Goal: Information Seeking & Learning: Learn about a topic

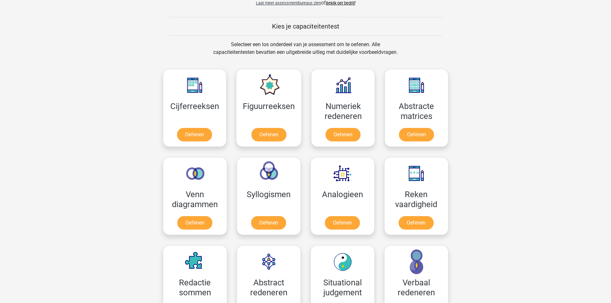
scroll to position [231, 0]
click at [272, 139] on link "Oefenen" at bounding box center [268, 136] width 37 height 14
click at [252, 217] on link "Oefenen" at bounding box center [268, 224] width 37 height 14
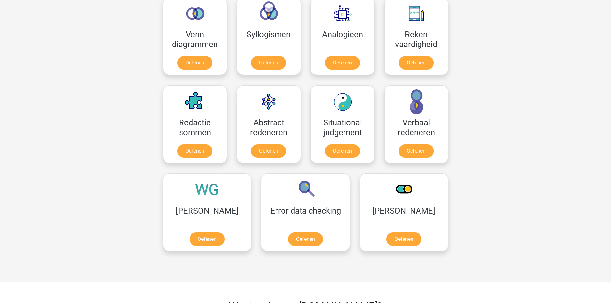
scroll to position [392, 0]
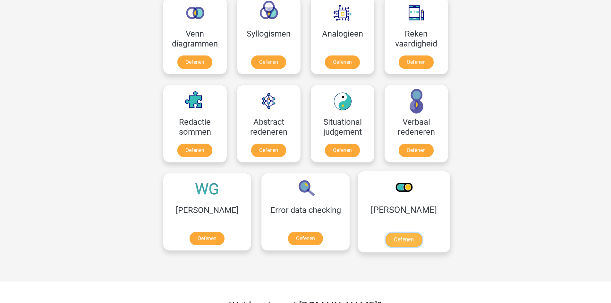
click at [385, 233] on link "Oefenen" at bounding box center [403, 240] width 37 height 14
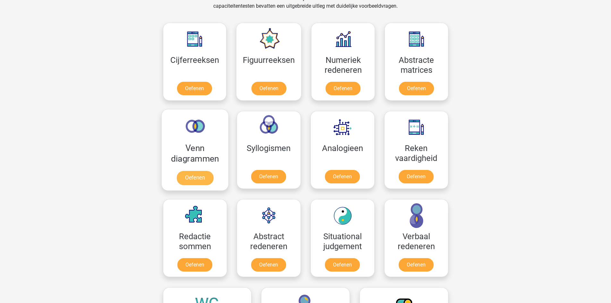
scroll to position [278, 0]
click at [419, 171] on link "Oefenen" at bounding box center [415, 178] width 37 height 14
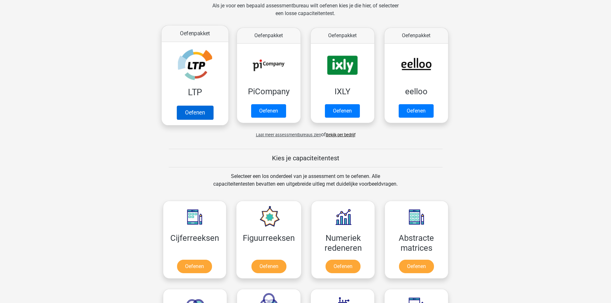
scroll to position [100, 0]
click at [204, 110] on link "Oefenen" at bounding box center [194, 113] width 37 height 14
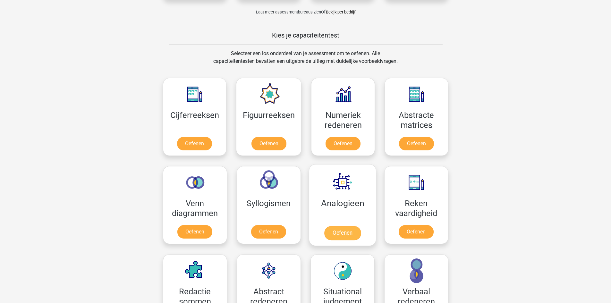
scroll to position [222, 0]
click at [195, 228] on link "Oefenen" at bounding box center [194, 233] width 37 height 14
click at [194, 142] on link "Oefenen" at bounding box center [194, 145] width 37 height 14
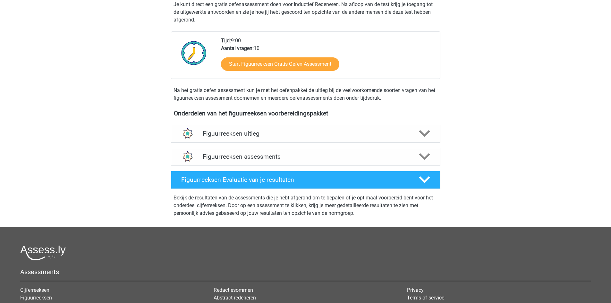
scroll to position [134, 0]
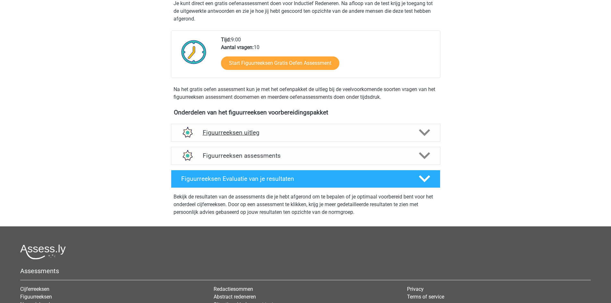
click at [266, 134] on h4 "Figuurreeksen uitleg" at bounding box center [306, 132] width 206 height 7
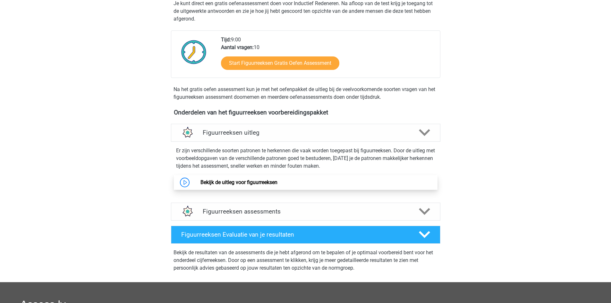
click at [203, 185] on link "Bekijk de uitleg voor figuurreeksen" at bounding box center [238, 182] width 77 height 6
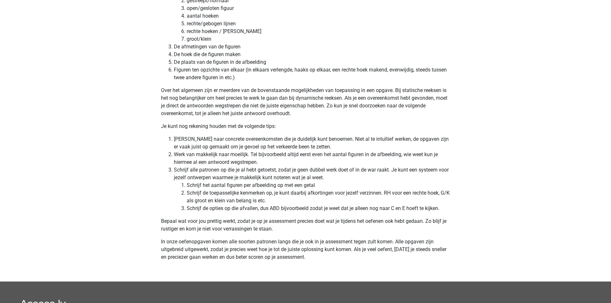
scroll to position [1970, 0]
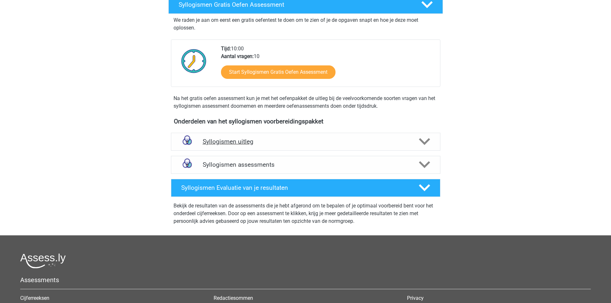
scroll to position [112, 0]
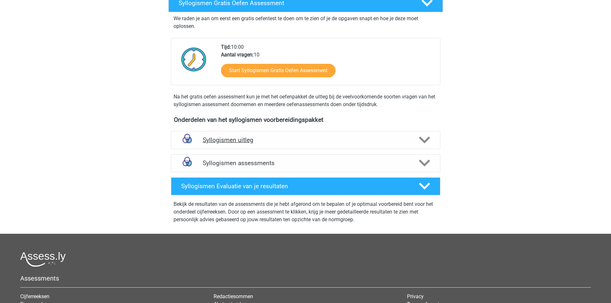
click at [311, 134] on div "Syllogismen uitleg" at bounding box center [305, 140] width 269 height 18
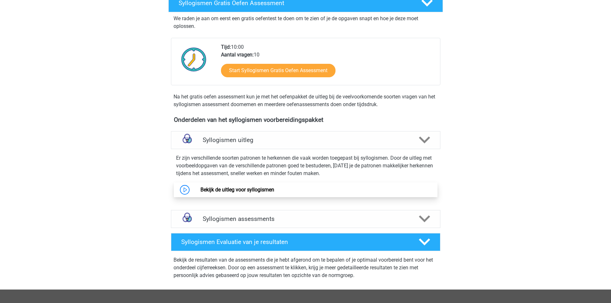
click at [247, 187] on link "Bekijk de uitleg voor syllogismen" at bounding box center [237, 190] width 74 height 6
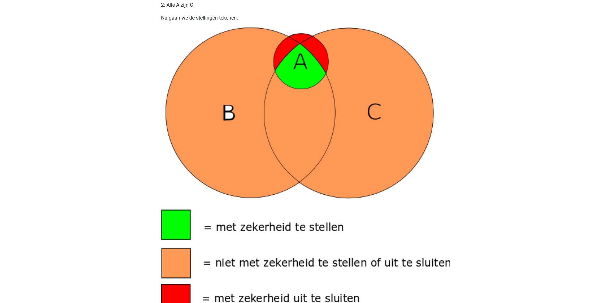
scroll to position [402, 0]
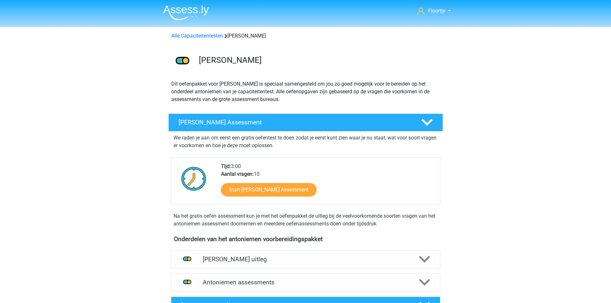
click at [275, 242] on h4 "Onderdelen van het antoniemen voorbereidingspakket" at bounding box center [305, 238] width 263 height 7
click at [272, 254] on div "Antoniemen uitleg" at bounding box center [305, 259] width 269 height 18
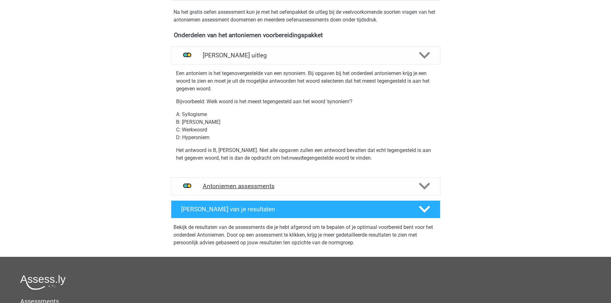
scroll to position [205, 0]
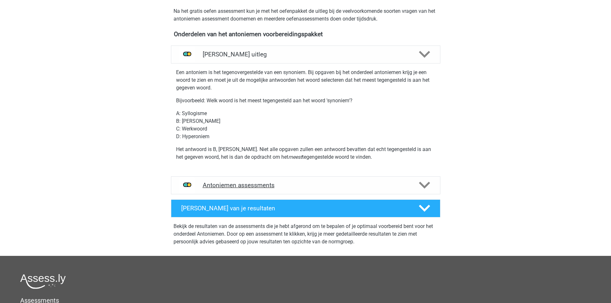
click at [345, 191] on div "Antoniemen assessments" at bounding box center [305, 185] width 269 height 18
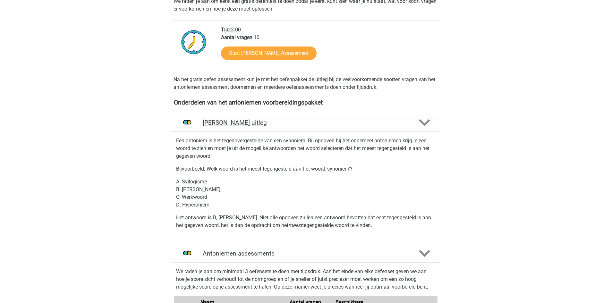
scroll to position [136, 0]
click at [369, 127] on div "Antoniemen uitleg" at bounding box center [305, 123] width 269 height 18
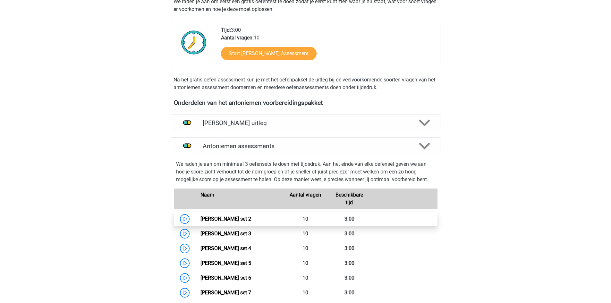
click at [241, 220] on link "Antoniemen set 2" at bounding box center [225, 219] width 51 height 6
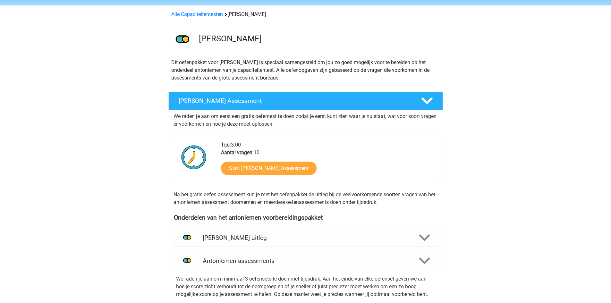
scroll to position [0, 0]
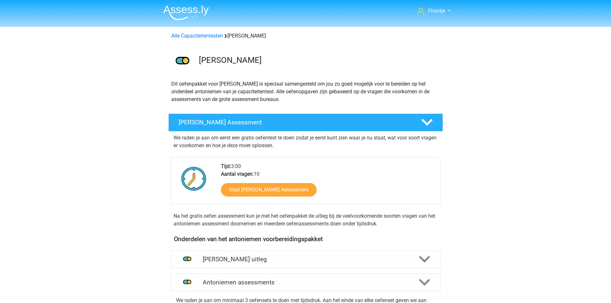
drag, startPoint x: 241, startPoint y: 220, endPoint x: 122, endPoint y: 62, distance: 198.3
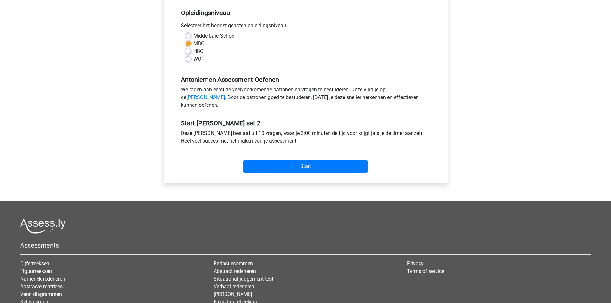
scroll to position [141, 0]
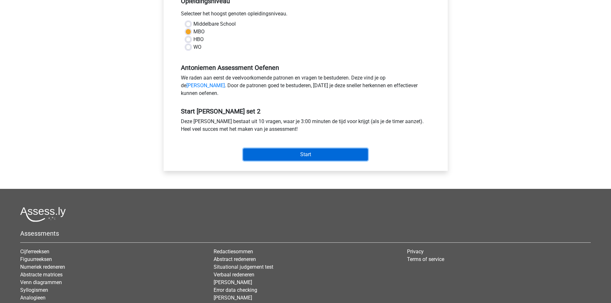
click at [331, 156] on input "Start" at bounding box center [305, 154] width 125 height 12
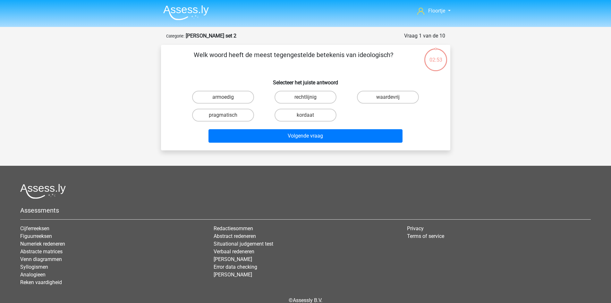
drag, startPoint x: 195, startPoint y: 54, endPoint x: 392, endPoint y: 67, distance: 196.9
click at [392, 67] on p "Welk woord heeft de meest tegengestelde betekenis van ideologisch?" at bounding box center [293, 59] width 245 height 19
click at [248, 94] on label "armoedig" at bounding box center [223, 97] width 62 height 13
click at [227, 97] on input "armoedig" at bounding box center [225, 99] width 4 height 4
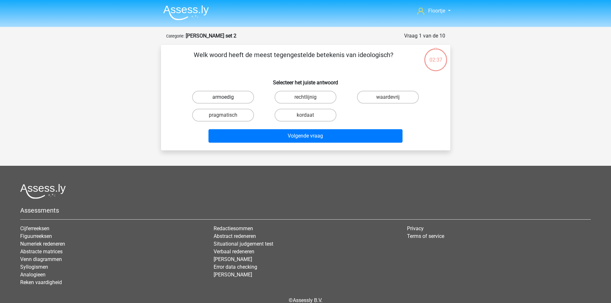
radio input "true"
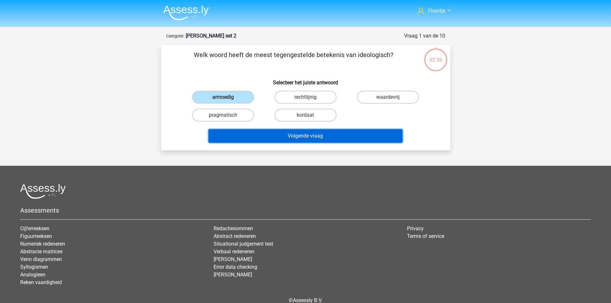
click at [282, 135] on button "Volgende vraag" at bounding box center [305, 135] width 194 height 13
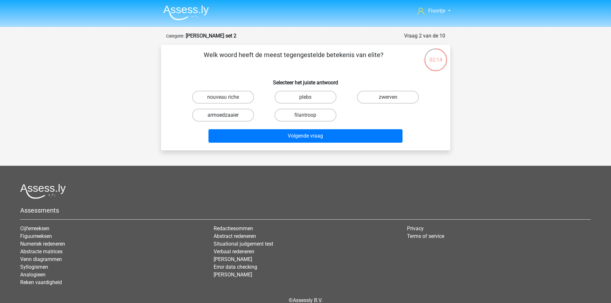
click at [214, 116] on label "armoedzaaier" at bounding box center [223, 115] width 62 height 13
click at [223, 116] on input "armoedzaaier" at bounding box center [225, 117] width 4 height 4
radio input "true"
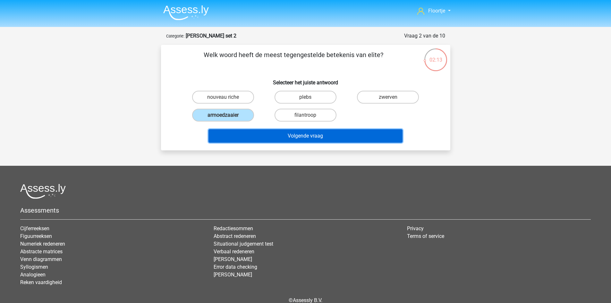
click at [260, 142] on button "Volgende vraag" at bounding box center [305, 135] width 194 height 13
click at [265, 140] on button "Volgende vraag" at bounding box center [305, 135] width 194 height 13
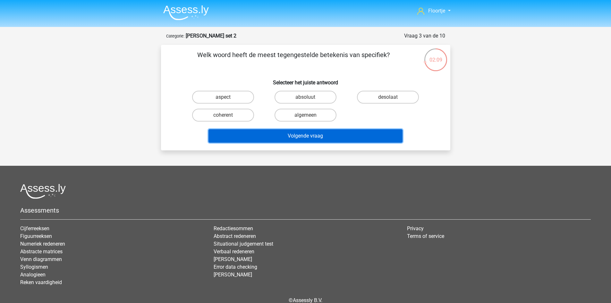
click at [265, 140] on button "Volgende vraag" at bounding box center [305, 135] width 194 height 13
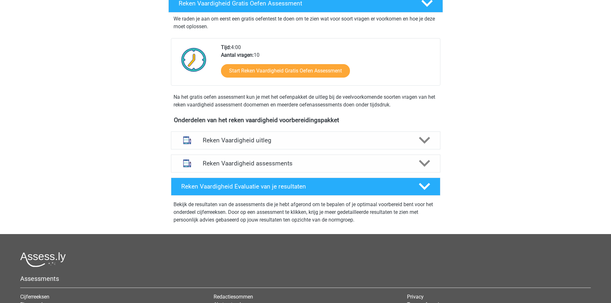
scroll to position [119, 0]
click at [385, 133] on div "Reken Vaardigheid uitleg" at bounding box center [305, 141] width 269 height 18
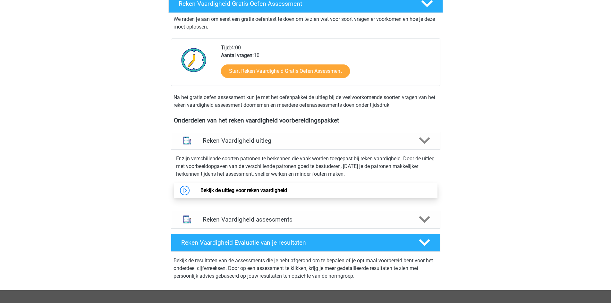
click at [285, 193] on link "Bekijk de uitleg voor reken vaardigheid" at bounding box center [243, 190] width 87 height 6
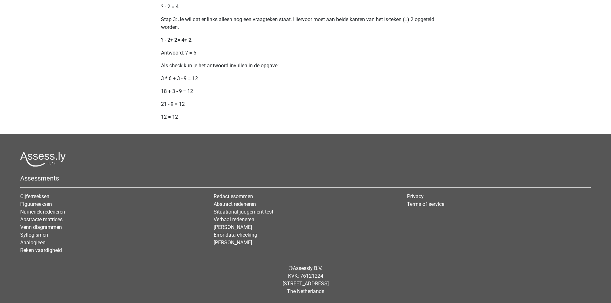
scroll to position [813, 0]
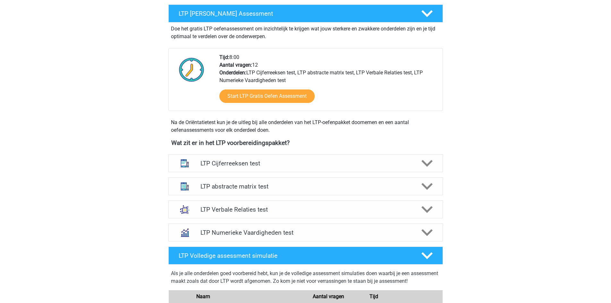
scroll to position [120, 0]
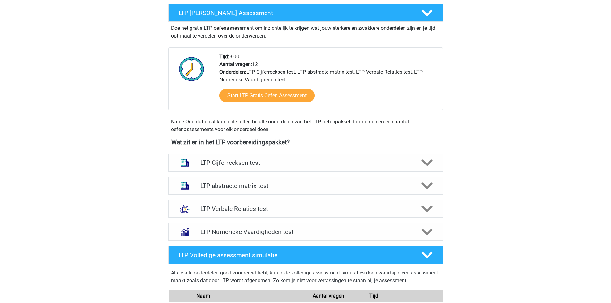
click at [332, 163] on h4 "LTP Cijferreeksen test" at bounding box center [305, 162] width 210 height 7
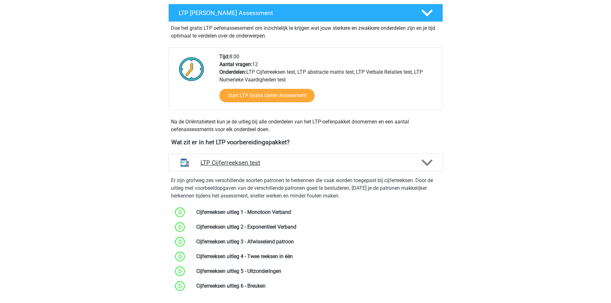
drag, startPoint x: 332, startPoint y: 163, endPoint x: 308, endPoint y: 166, distance: 23.9
click at [308, 166] on h4 "LTP Cijferreeksen test" at bounding box center [305, 162] width 210 height 7
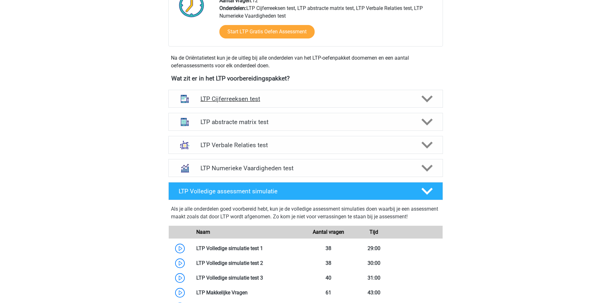
scroll to position [209, 0]
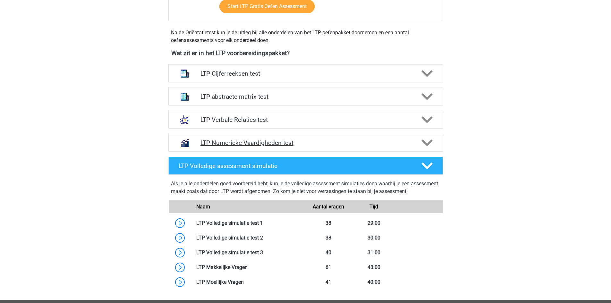
click at [316, 141] on h4 "LTP Numerieke Vaardigheden test" at bounding box center [305, 142] width 210 height 7
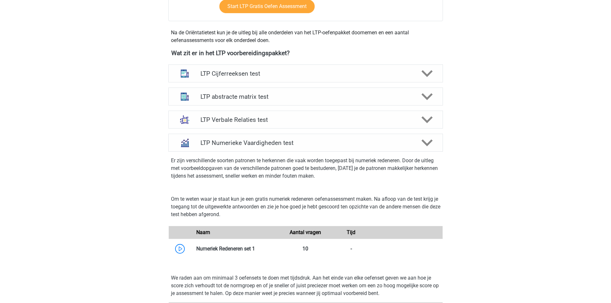
drag, startPoint x: 316, startPoint y: 141, endPoint x: 8, endPoint y: 0, distance: 338.9
click at [8, 0] on div "Floortje [EMAIL_ADDRESS][DOMAIN_NAME] Nederlands" at bounding box center [305, 266] width 611 height 950
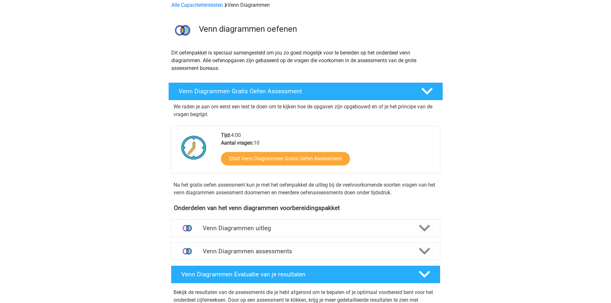
scroll to position [36, 0]
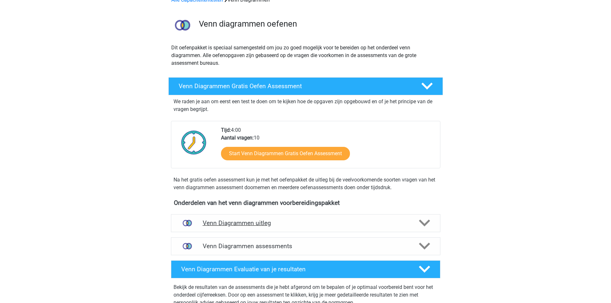
click at [242, 223] on h4 "Venn Diagrammen uitleg" at bounding box center [306, 222] width 206 height 7
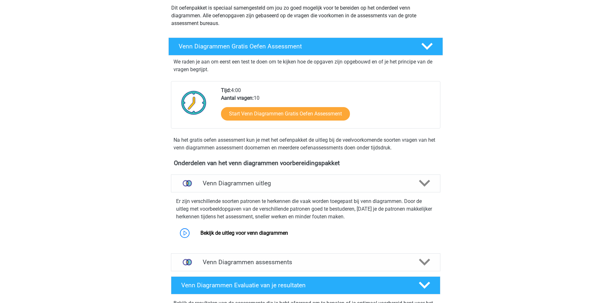
scroll to position [78, 0]
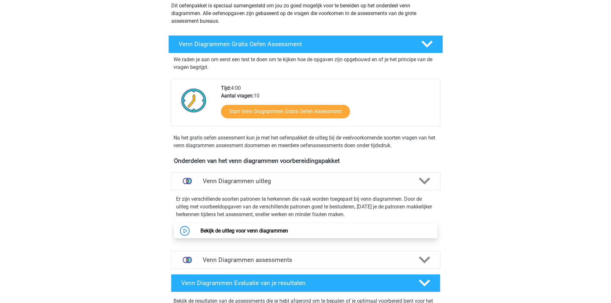
click at [270, 232] on link "Bekijk de uitleg voor venn diagrammen" at bounding box center [243, 231] width 87 height 6
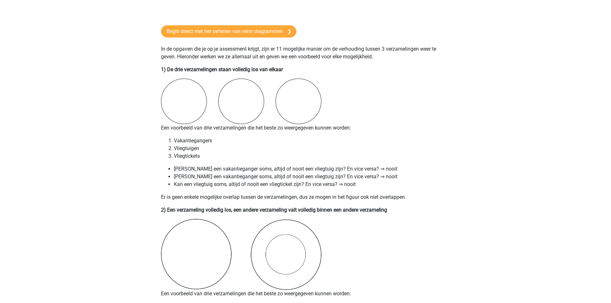
scroll to position [443, 0]
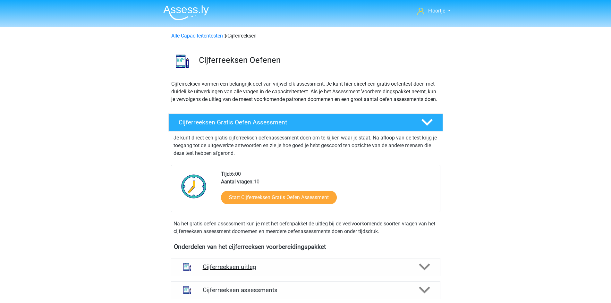
click at [287, 267] on div "Cijferreeksen uitleg" at bounding box center [305, 267] width 269 height 18
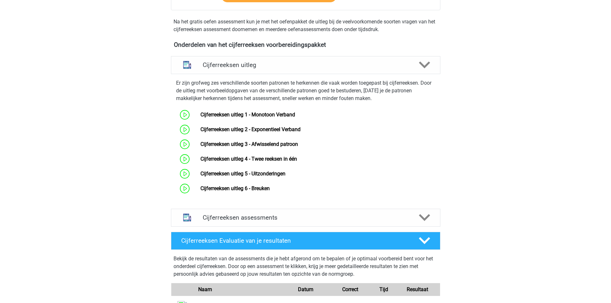
scroll to position [202, 0]
click at [471, 133] on div "Floortje floortjejasmijn11@gmail.com Nederlands English" at bounding box center [305, 165] width 611 height 735
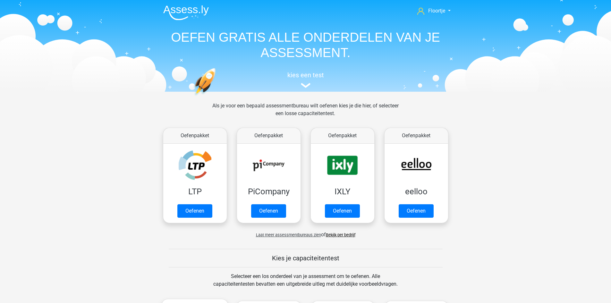
scroll to position [222, 0]
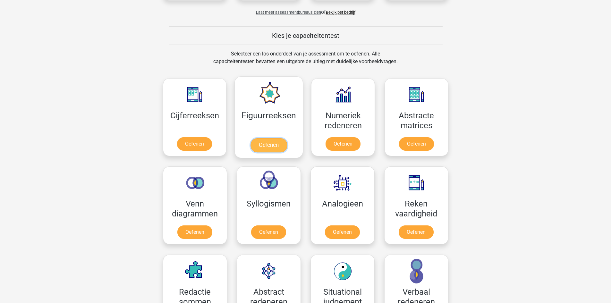
click at [276, 147] on link "Oefenen" at bounding box center [268, 145] width 37 height 14
click at [190, 146] on link "Oefenen" at bounding box center [194, 145] width 37 height 14
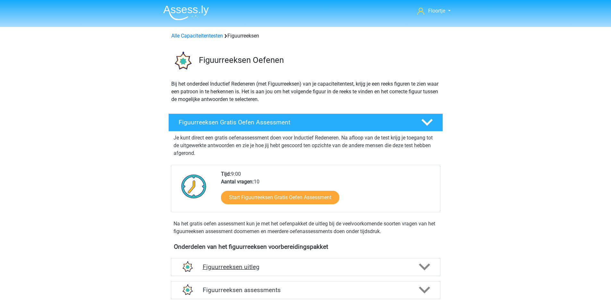
click at [261, 260] on div "Figuurreeksen uitleg" at bounding box center [305, 267] width 269 height 18
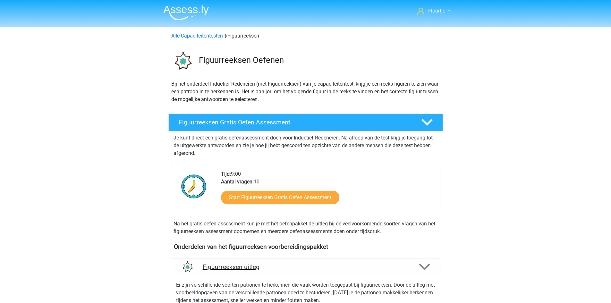
scroll to position [126, 0]
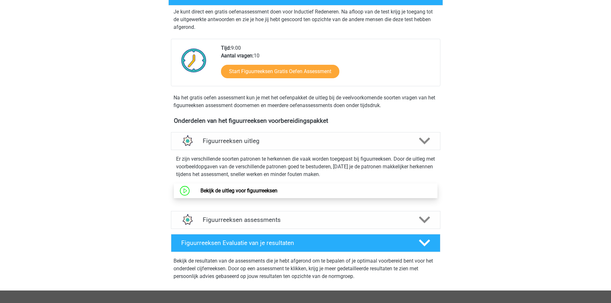
click at [270, 194] on link "Bekijk de uitleg voor figuurreeksen" at bounding box center [238, 190] width 77 height 6
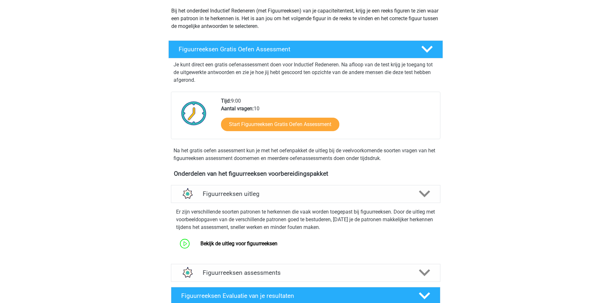
scroll to position [73, 0]
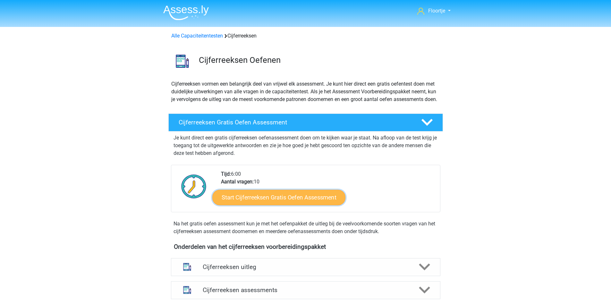
click at [315, 205] on link "Start Cijferreeksen Gratis Oefen Assessment" at bounding box center [278, 196] width 133 height 15
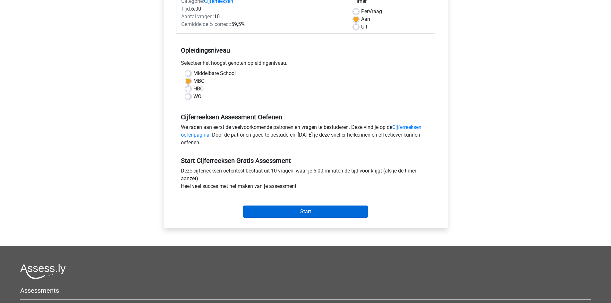
scroll to position [92, 0]
click at [309, 211] on input "Start" at bounding box center [305, 211] width 125 height 12
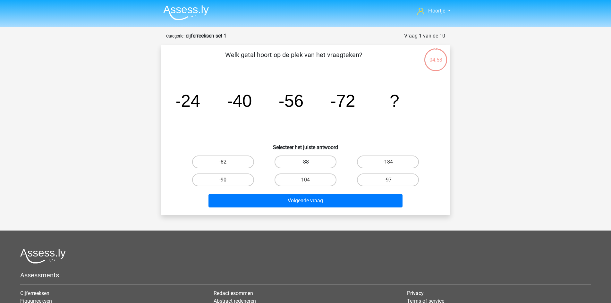
click at [305, 160] on label "-88" at bounding box center [305, 161] width 62 height 13
click at [305, 162] on input "-88" at bounding box center [307, 164] width 4 height 4
radio input "true"
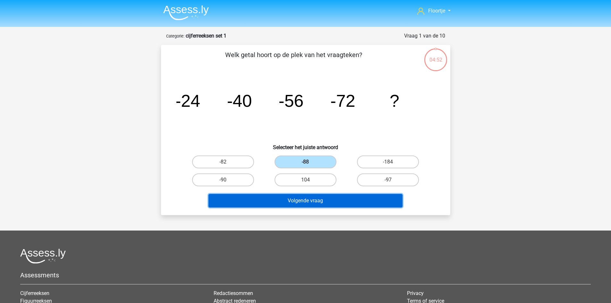
click at [308, 200] on button "Volgende vraag" at bounding box center [305, 200] width 194 height 13
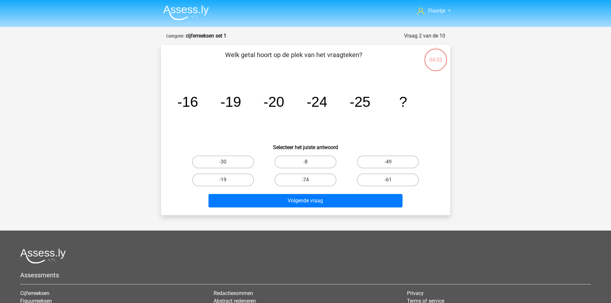
scroll to position [32, 0]
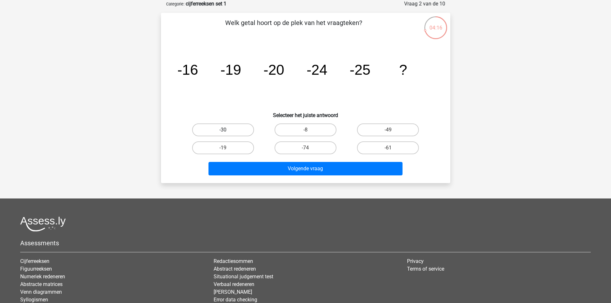
click at [233, 128] on label "-30" at bounding box center [223, 129] width 62 height 13
click at [227, 130] on input "-30" at bounding box center [225, 132] width 4 height 4
radio input "true"
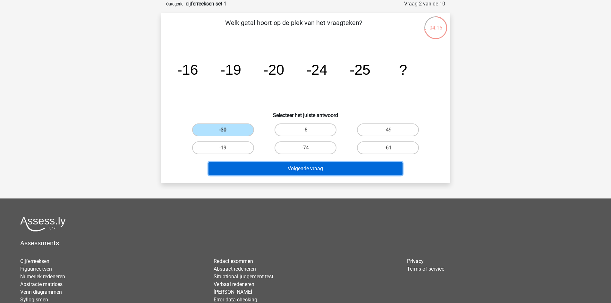
click at [277, 169] on button "Volgende vraag" at bounding box center [305, 168] width 194 height 13
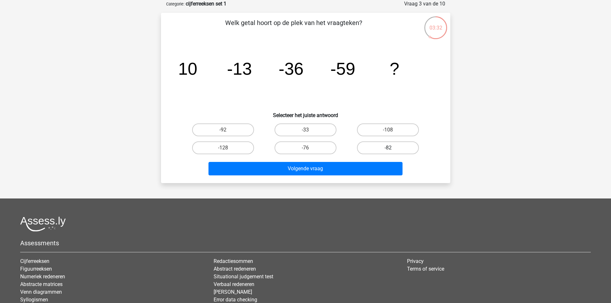
click at [377, 145] on label "-82" at bounding box center [388, 147] width 62 height 13
click at [388, 148] on input "-82" at bounding box center [390, 150] width 4 height 4
radio input "true"
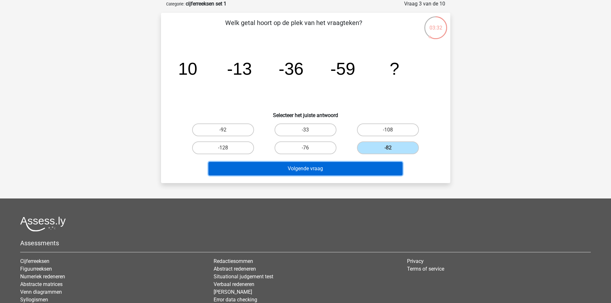
click at [363, 165] on button "Volgende vraag" at bounding box center [305, 168] width 194 height 13
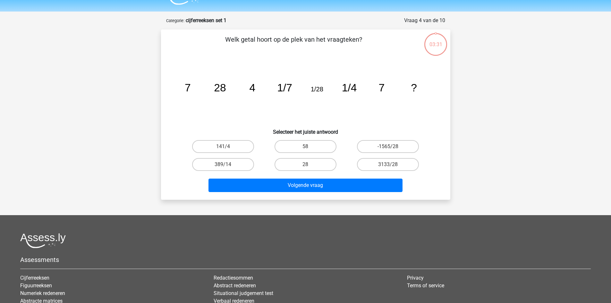
scroll to position [9, 0]
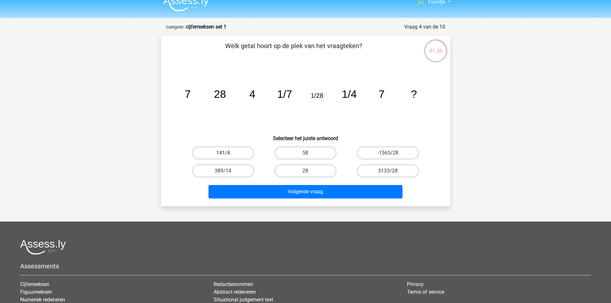
click at [237, 153] on label "141/4" at bounding box center [223, 152] width 62 height 13
click at [227, 153] on input "141/4" at bounding box center [225, 155] width 4 height 4
radio input "true"
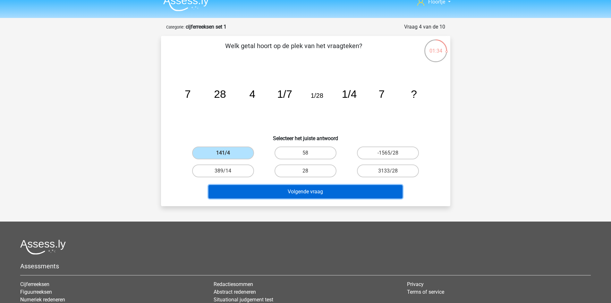
click at [278, 190] on button "Volgende vraag" at bounding box center [305, 191] width 194 height 13
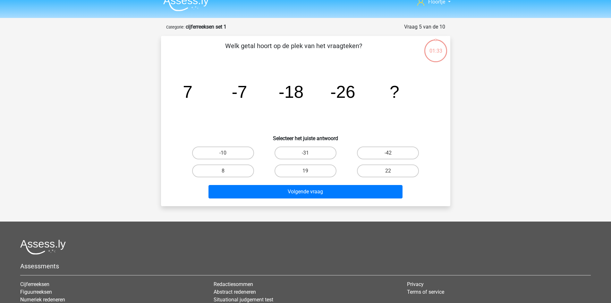
scroll to position [32, 0]
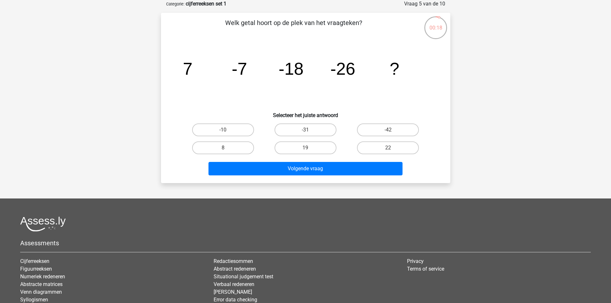
click at [470, 134] on div "Floortje floortjejasmijn11@gmail.com Nederlands English 7" at bounding box center [305, 168] width 611 height 400
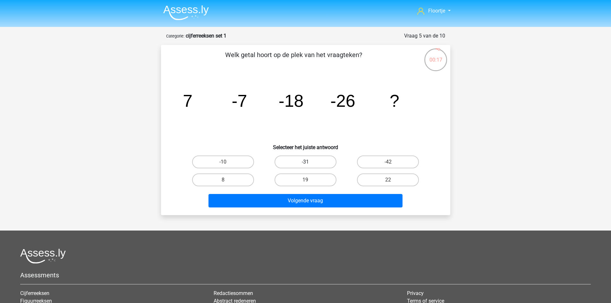
click at [311, 157] on label "-31" at bounding box center [305, 161] width 62 height 13
click at [309, 162] on input "-31" at bounding box center [307, 164] width 4 height 4
radio input "true"
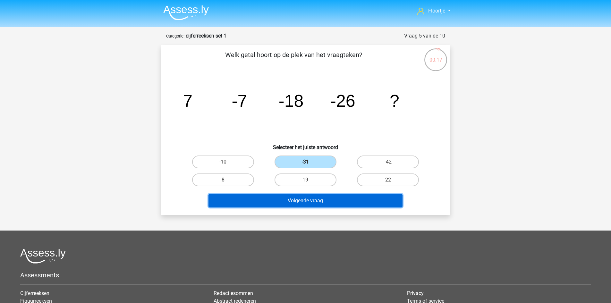
click at [317, 203] on button "Volgende vraag" at bounding box center [305, 200] width 194 height 13
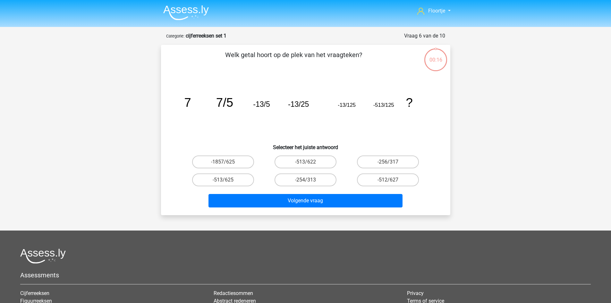
scroll to position [32, 0]
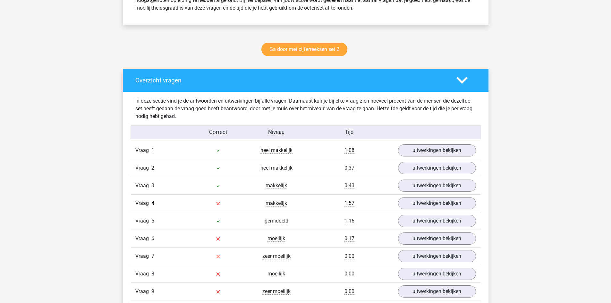
scroll to position [304, 0]
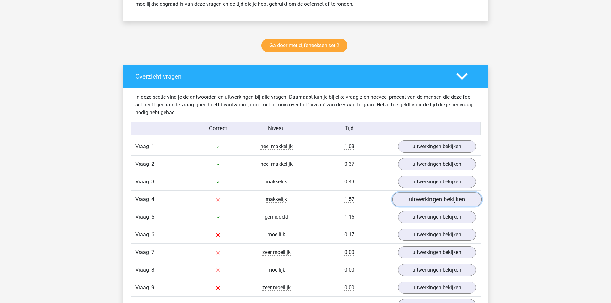
click at [453, 199] on link "uitwerkingen bekijken" at bounding box center [436, 199] width 89 height 14
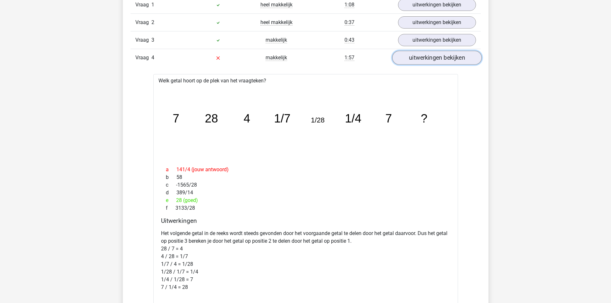
scroll to position [446, 0]
click at [123, 271] on div "Overzicht vragen In deze sectie vind je de antwoorden en uitwerkingen bij alle …" at bounding box center [305, 217] width 365 height 588
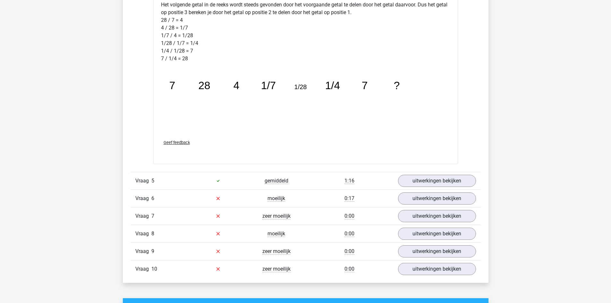
scroll to position [675, 0]
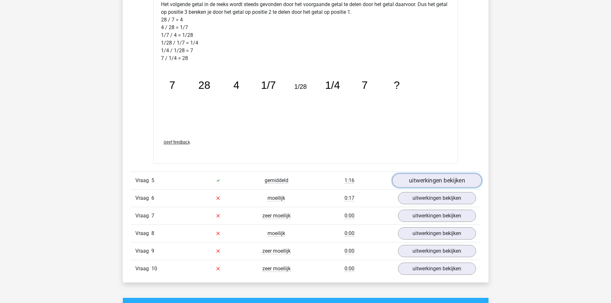
click at [458, 182] on link "uitwerkingen bekijken" at bounding box center [436, 180] width 89 height 14
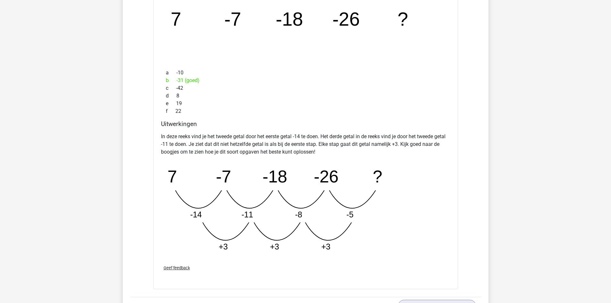
scroll to position [1046, 0]
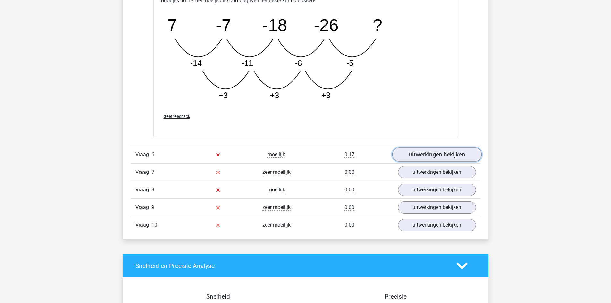
click at [439, 158] on link "uitwerkingen bekijken" at bounding box center [436, 154] width 89 height 14
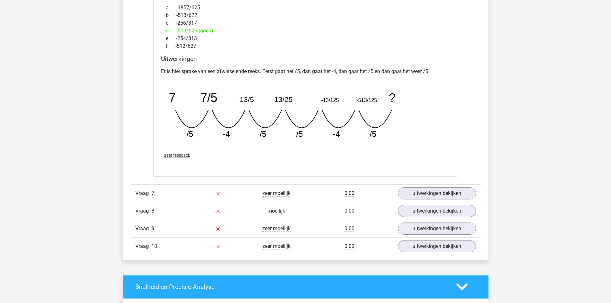
scroll to position [1305, 0]
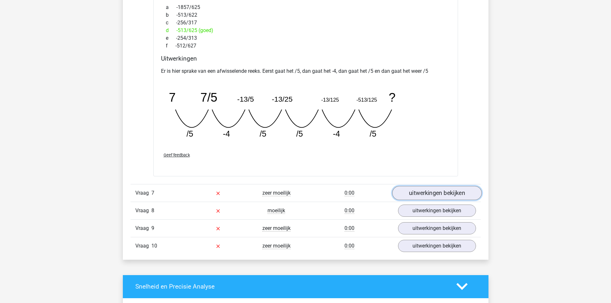
click at [431, 198] on link "uitwerkingen bekijken" at bounding box center [436, 193] width 89 height 14
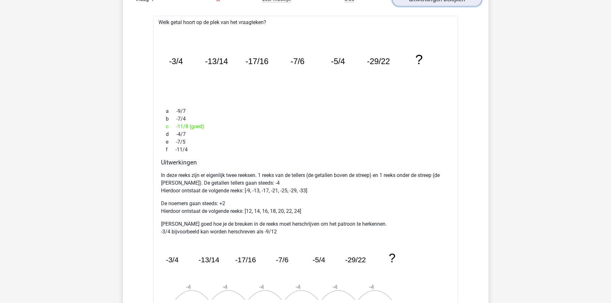
scroll to position [1502, 0]
